Goal: Check status: Check status

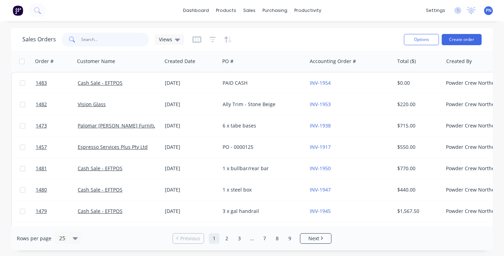
click at [102, 41] on input "text" at bounding box center [115, 40] width 68 height 14
type input "bar"
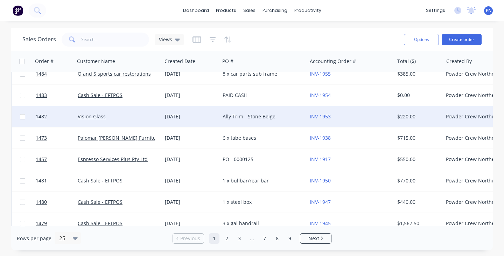
scroll to position [34, 0]
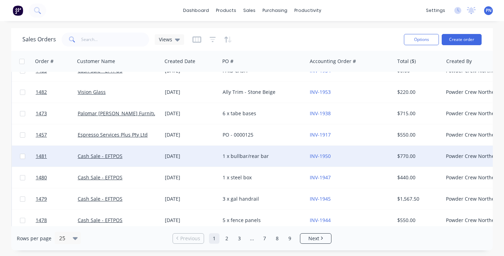
click at [207, 155] on div "[DATE]" at bounding box center [191, 156] width 52 height 7
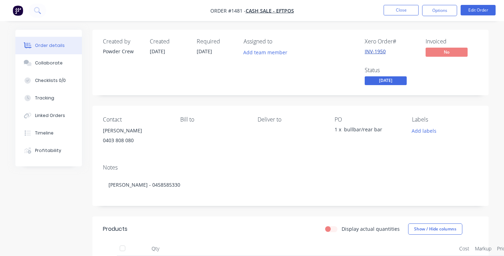
click at [383, 51] on link "INV-1950" at bounding box center [375, 51] width 21 height 7
click at [392, 77] on span "[DATE]" at bounding box center [386, 80] width 42 height 9
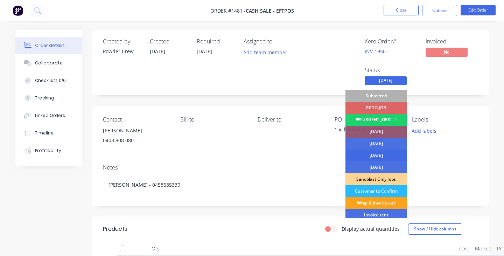
scroll to position [20, 0]
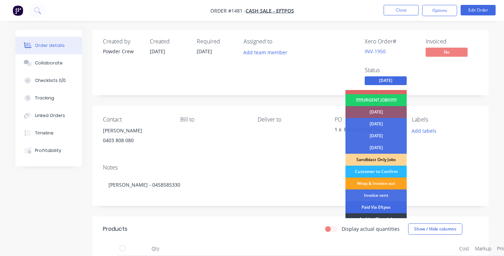
click at [379, 207] on div "Paid Via Eftpos" at bounding box center [376, 207] width 61 height 12
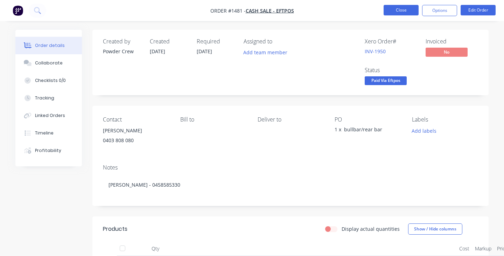
click at [398, 11] on button "Close" at bounding box center [401, 10] width 35 height 11
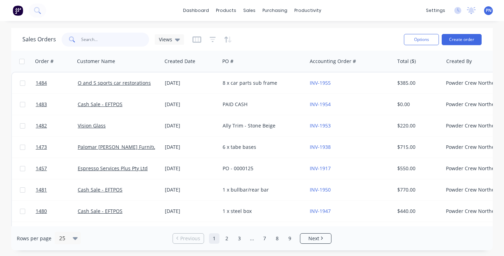
click at [108, 40] on input "text" at bounding box center [115, 40] width 68 height 14
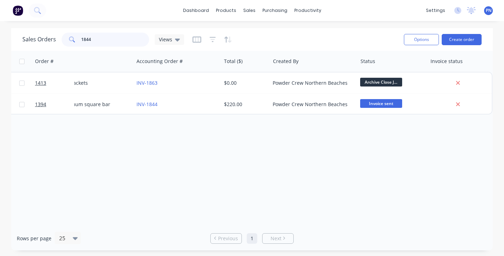
scroll to position [0, 173]
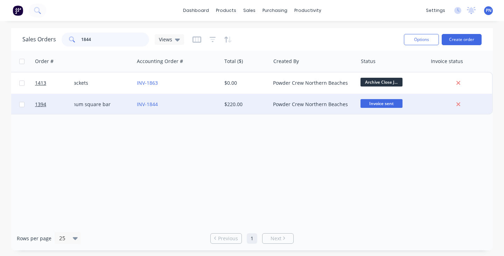
type input "1844"
click at [390, 104] on span "Invoice sent" at bounding box center [382, 103] width 42 height 9
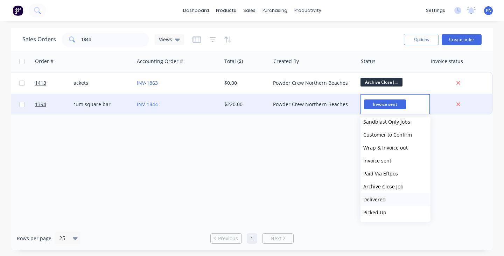
scroll to position [108, 0]
click at [389, 186] on span "Archive Close Job" at bounding box center [383, 186] width 40 height 7
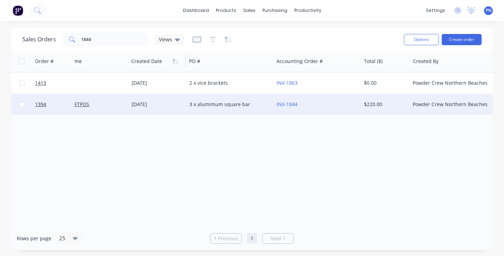
scroll to position [0, 1]
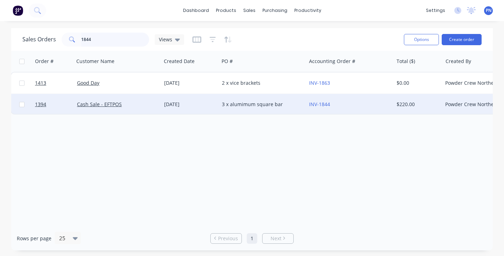
click at [130, 36] on input "1844" at bounding box center [115, 40] width 68 height 14
